Goal: Transaction & Acquisition: Purchase product/service

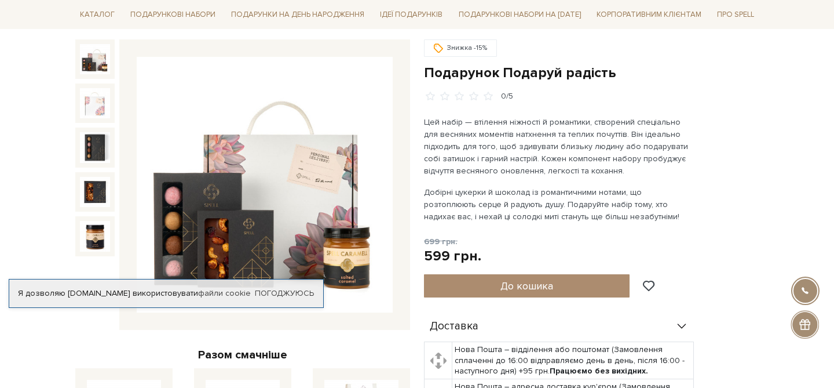
scroll to position [112, 0]
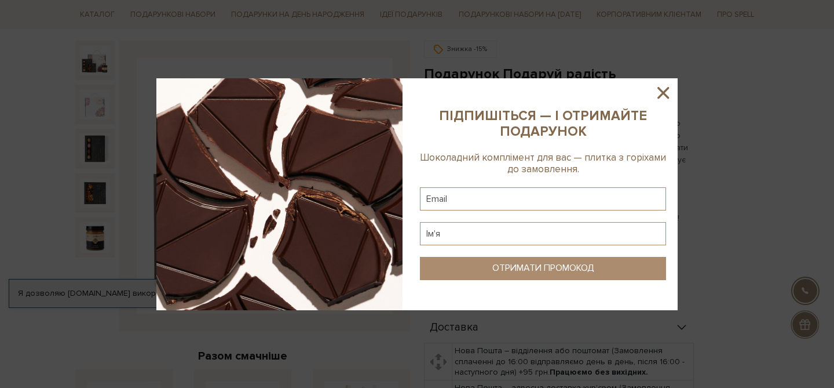
click at [663, 90] on icon at bounding box center [663, 93] width 20 height 20
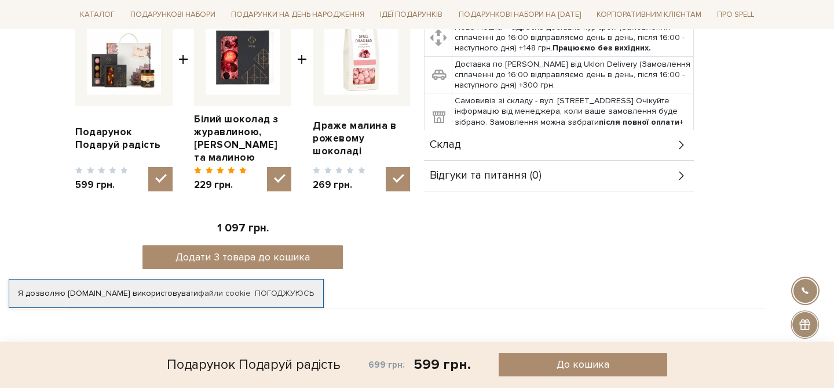
scroll to position [474, 0]
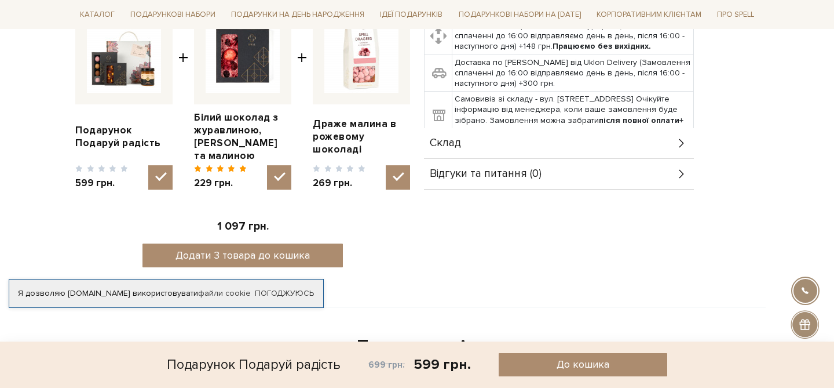
click at [555, 142] on div "Склад" at bounding box center [559, 143] width 270 height 30
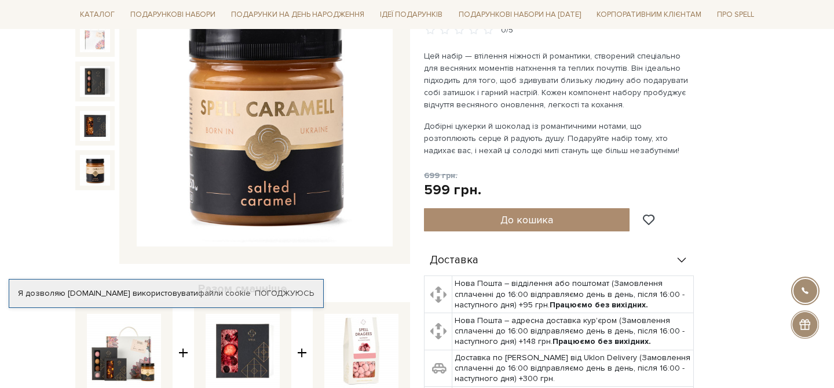
scroll to position [157, 0]
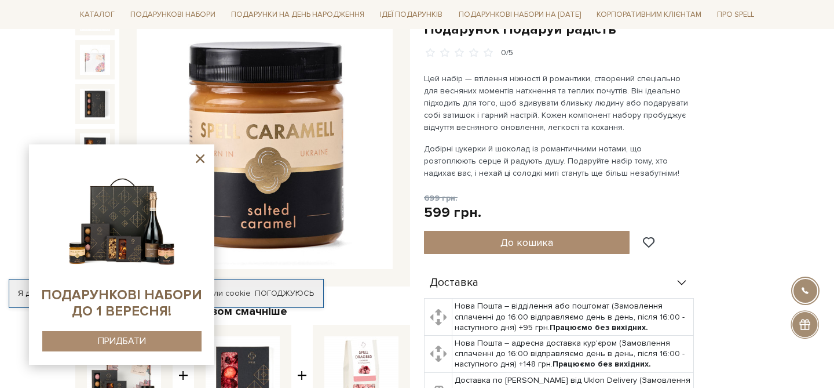
click at [198, 152] on icon at bounding box center [200, 158] width 14 height 14
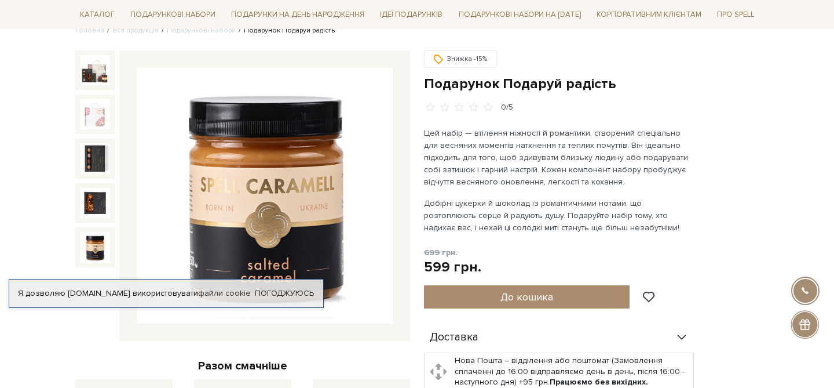
scroll to position [0, 0]
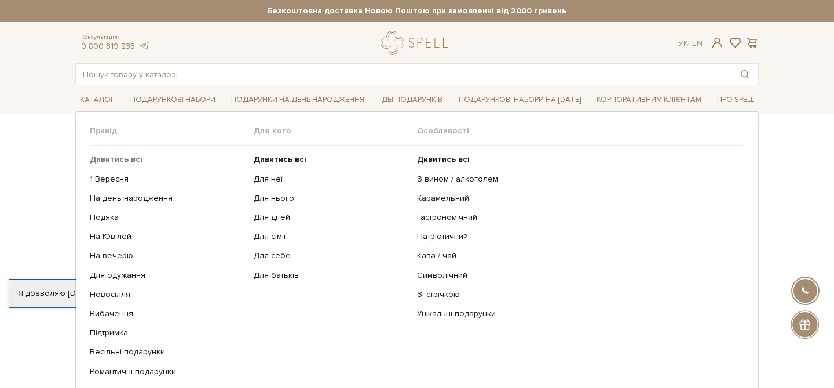
click at [105, 159] on b "Дивитись всі" at bounding box center [116, 159] width 53 height 10
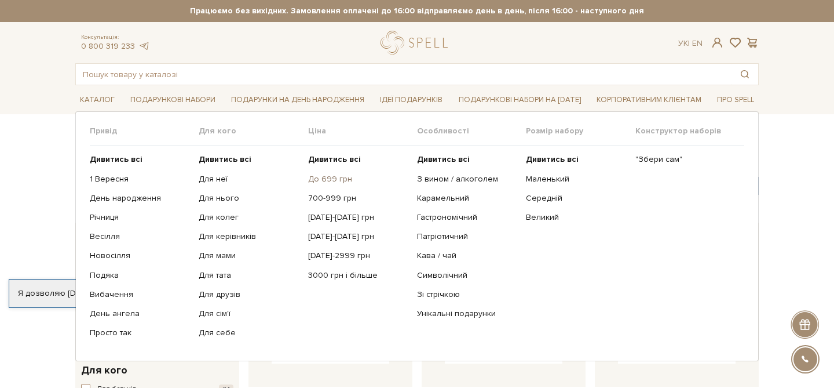
click at [323, 177] on link "До 699 грн" at bounding box center [358, 179] width 100 height 10
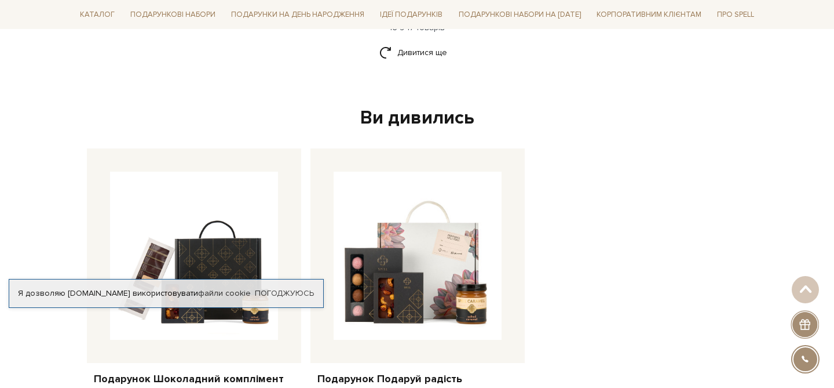
scroll to position [1767, 0]
